Goal: Information Seeking & Learning: Learn about a topic

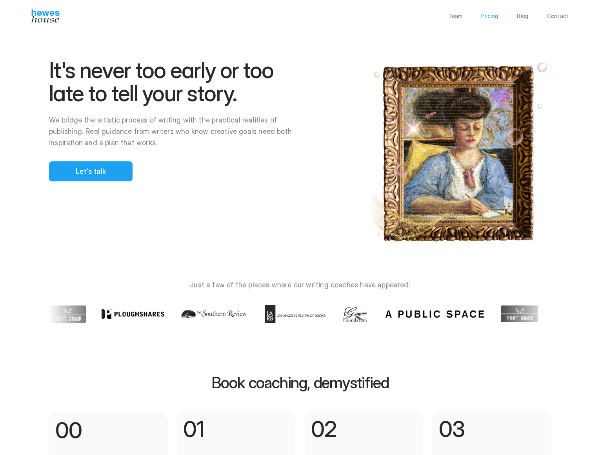
click at [489, 15] on p "Pricing" at bounding box center [489, 15] width 17 height 5
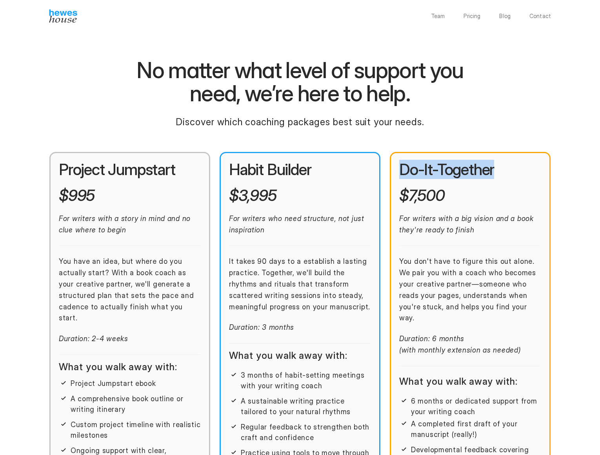
drag, startPoint x: 466, startPoint y: 170, endPoint x: 405, endPoint y: 172, distance: 61.2
click at [405, 172] on h2 "Do-It-Together" at bounding box center [470, 169] width 142 height 16
copy h2 "Do-It-Together"
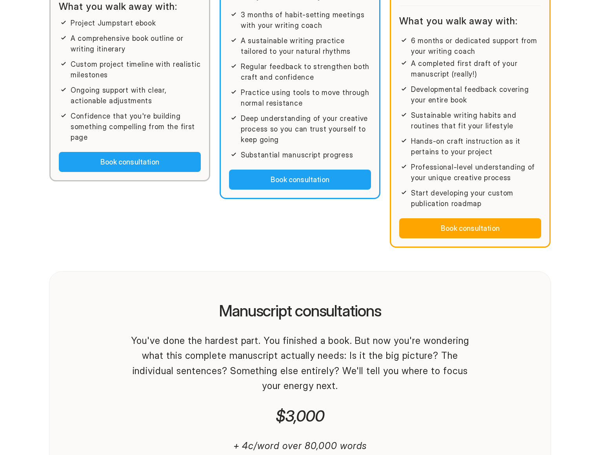
scroll to position [417, 0]
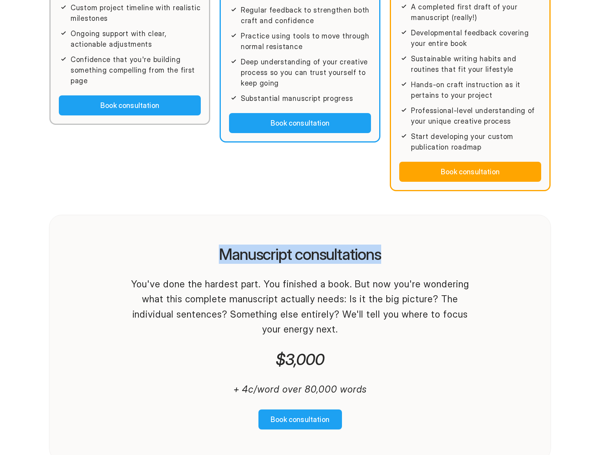
drag, startPoint x: 390, startPoint y: 238, endPoint x: 212, endPoint y: 245, distance: 177.9
click at [212, 246] on h2 "Manuscript consultations" at bounding box center [300, 254] width 352 height 16
copy h2 "Manuscript consultations"
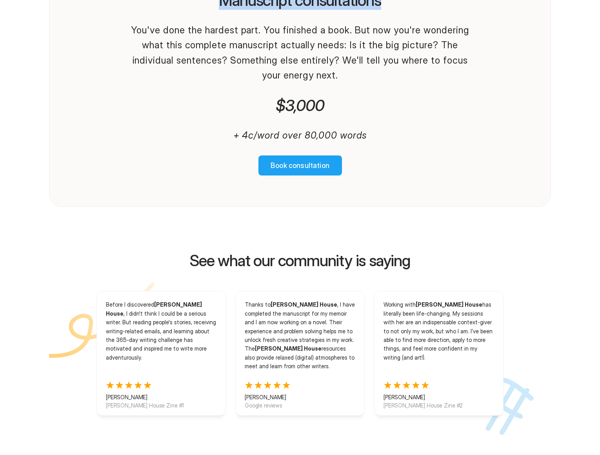
scroll to position [714, 0]
